Goal: Transaction & Acquisition: Purchase product/service

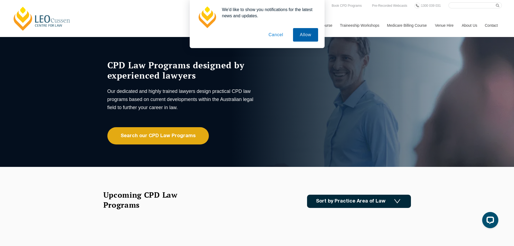
click at [303, 37] on button "Allow" at bounding box center [305, 34] width 25 height 13
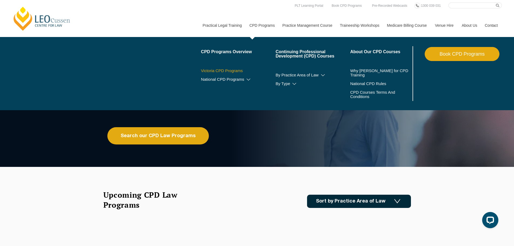
click at [232, 70] on link "Victoria CPD Programs" at bounding box center [238, 71] width 75 height 4
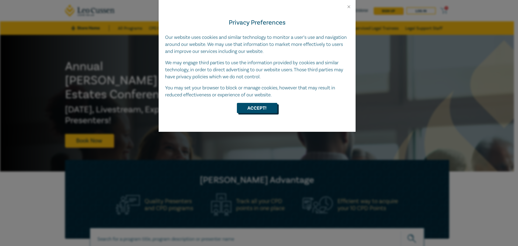
click at [245, 106] on button "Accept!" at bounding box center [257, 108] width 40 height 10
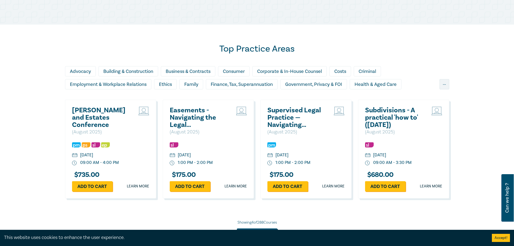
scroll to position [432, 0]
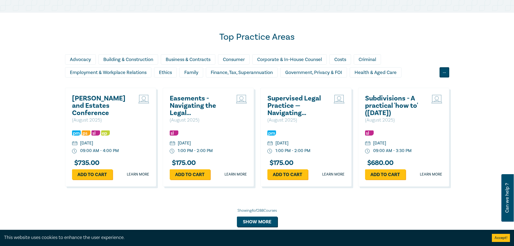
click at [442, 73] on div "..." at bounding box center [445, 72] width 10 height 10
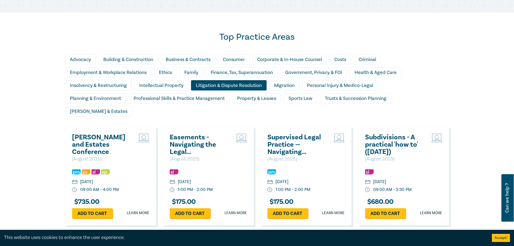
click at [250, 87] on div "Litigation & Dispute Resolution" at bounding box center [229, 85] width 76 height 10
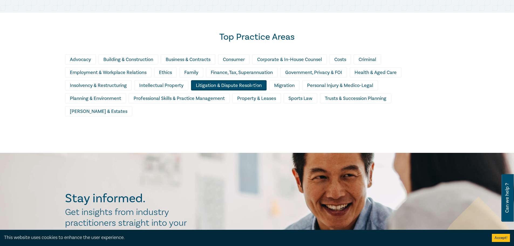
click at [160, 72] on div at bounding box center [254, 89] width 514 height 133
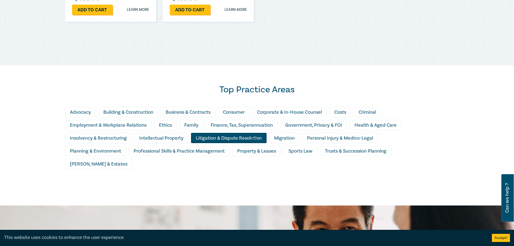
scroll to position [324, 0]
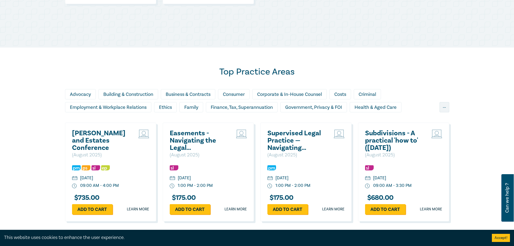
scroll to position [405, 0]
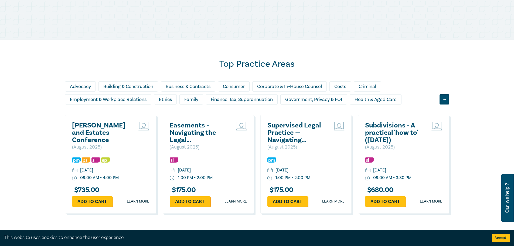
click at [444, 100] on div "..." at bounding box center [445, 99] width 10 height 10
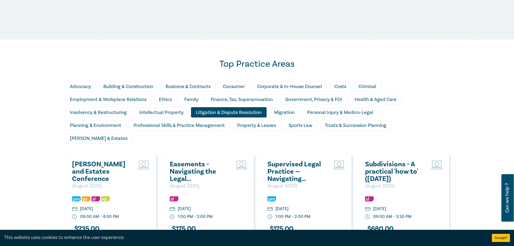
click at [248, 116] on div "Litigation & Dispute Resolution" at bounding box center [229, 112] width 76 height 10
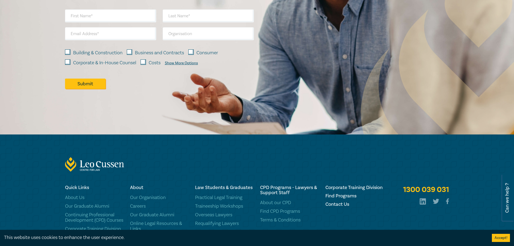
scroll to position [697, 0]
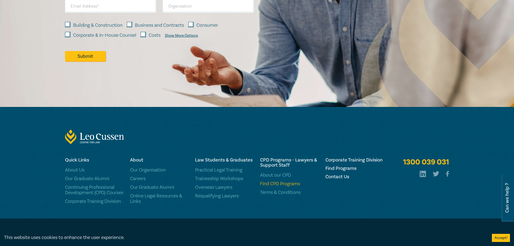
click at [275, 181] on link "Find CPD Programs" at bounding box center [289, 183] width 59 height 5
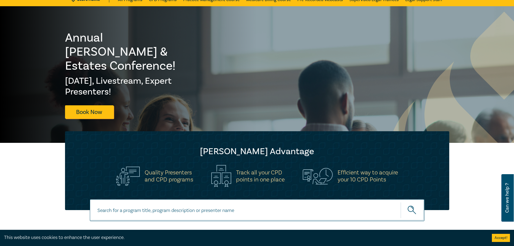
scroll to position [54, 0]
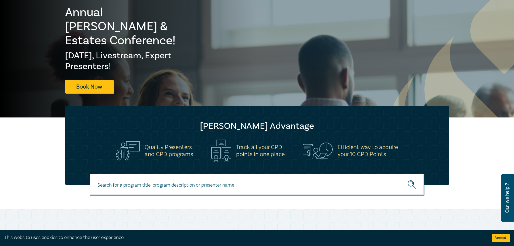
click at [170, 184] on input at bounding box center [257, 185] width 335 height 22
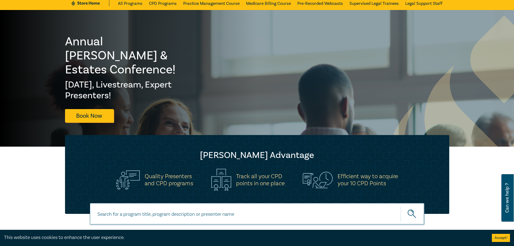
scroll to position [0, 0]
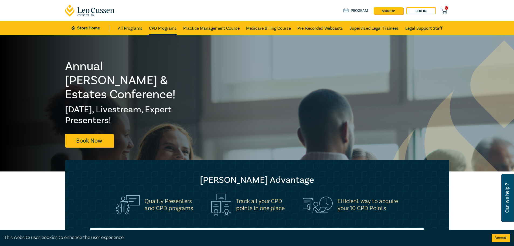
click at [163, 26] on link "CPD Programs" at bounding box center [163, 27] width 28 height 13
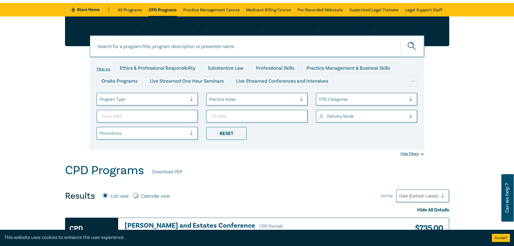
scroll to position [27, 0]
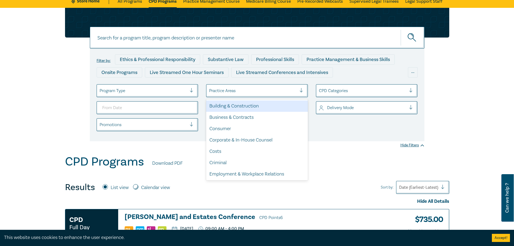
click at [246, 87] on div "Practice Areas" at bounding box center [253, 90] width 93 height 9
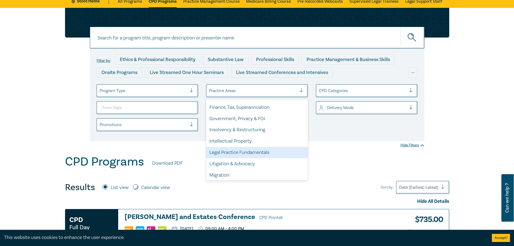
scroll to position [108, 0]
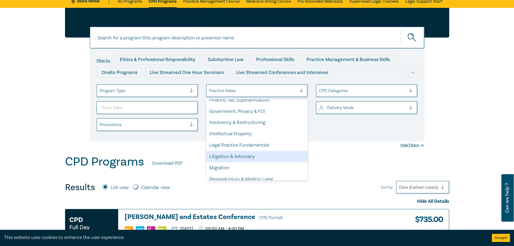
click at [238, 156] on div "Litigation & Advocacy" at bounding box center [257, 156] width 102 height 11
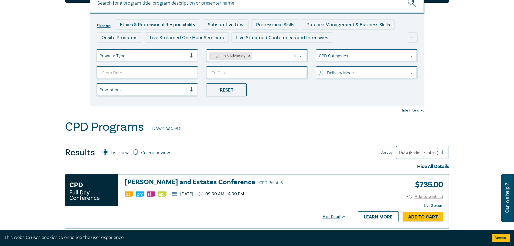
scroll to position [54, 0]
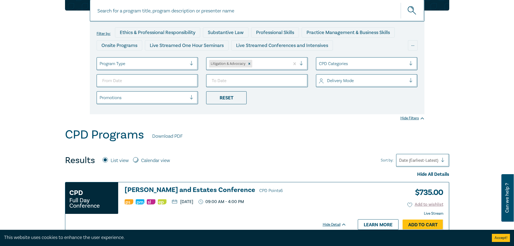
click at [360, 63] on div at bounding box center [363, 63] width 88 height 7
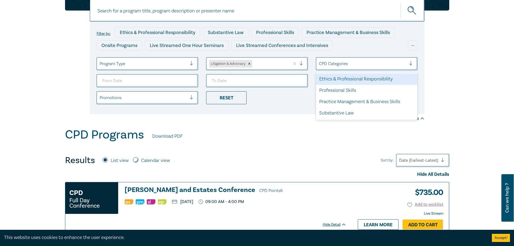
click at [335, 60] on div at bounding box center [363, 63] width 88 height 7
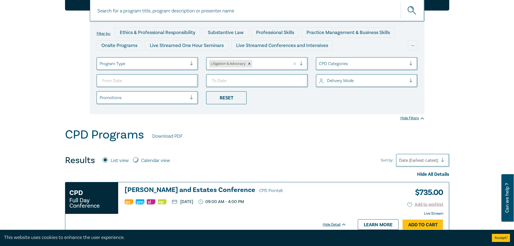
click at [146, 66] on div at bounding box center [144, 63] width 88 height 7
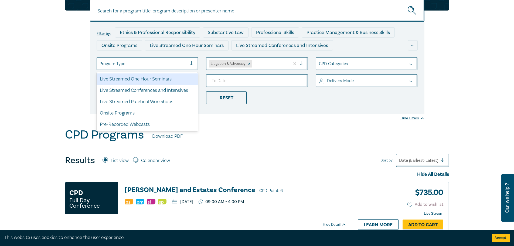
click at [146, 66] on div at bounding box center [144, 63] width 88 height 7
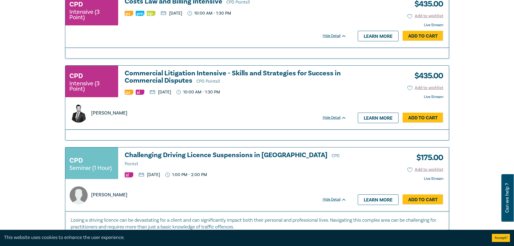
scroll to position [1539, 0]
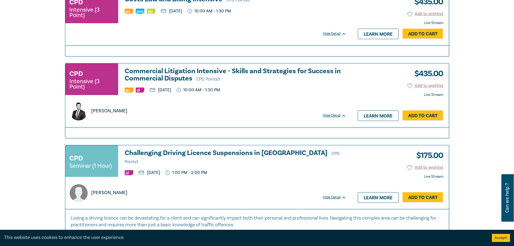
click at [407, 110] on link "Add to Cart" at bounding box center [423, 115] width 41 height 10
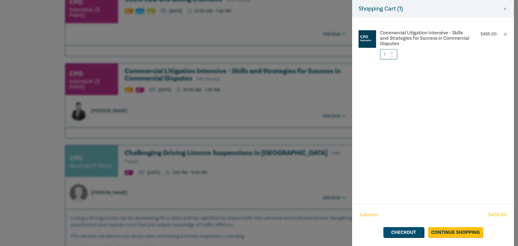
click at [84, 114] on div "Shopping Cart ( 1 ) Commercial Litigation Intensive - Skills and Strategies for…" at bounding box center [259, 123] width 518 height 246
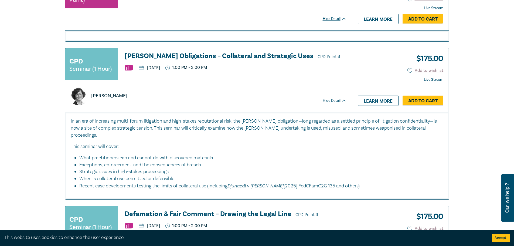
scroll to position [810, 0]
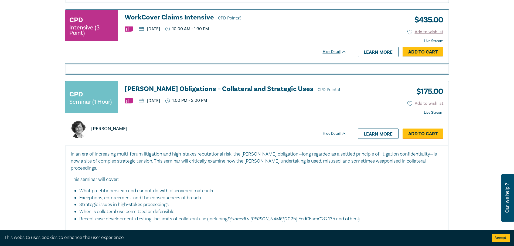
click at [436, 134] on link "Add to Cart" at bounding box center [423, 134] width 41 height 10
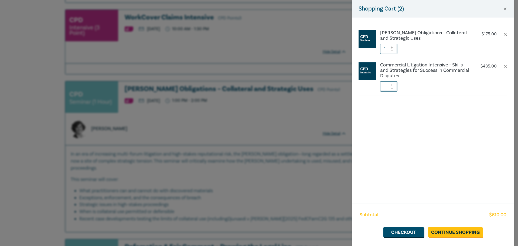
click at [224, 149] on div "Shopping Cart ( 2 ) [PERSON_NAME] Obligations – Collateral and Strategic Uses $…" at bounding box center [259, 123] width 518 height 246
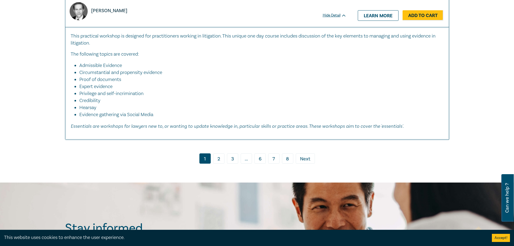
click at [216, 153] on link "2" at bounding box center [218, 158] width 11 height 10
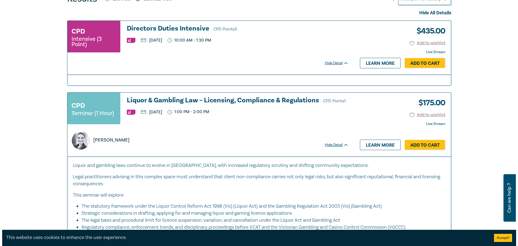
scroll to position [217, 0]
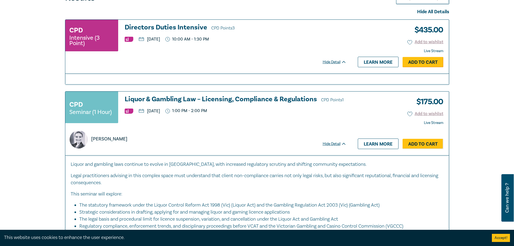
click at [419, 63] on link "Add to Cart" at bounding box center [423, 62] width 41 height 10
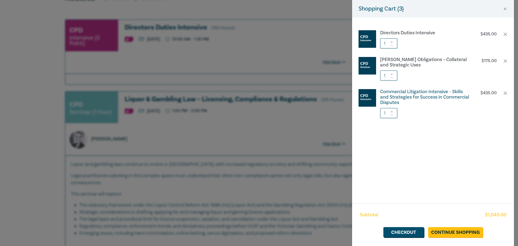
click at [395, 95] on h6 "Commercial Litigation Intensive - Skills and Strategies for Success in Commerci…" at bounding box center [425, 97] width 90 height 16
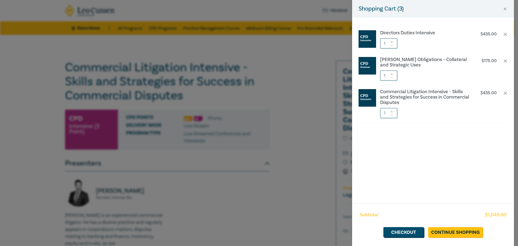
click at [290, 127] on div "Shopping Cart ( 3 ) Directors Duties Intensive $ 435.00 1 [PERSON_NAME] Obligat…" at bounding box center [259, 123] width 518 height 246
